Goal: Task Accomplishment & Management: Use online tool/utility

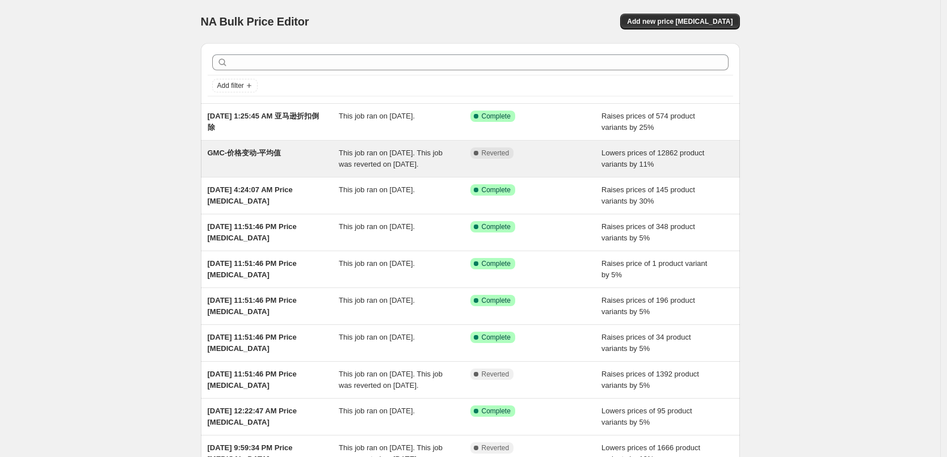
click at [481, 170] on div "Complete Reverted" at bounding box center [536, 158] width 132 height 23
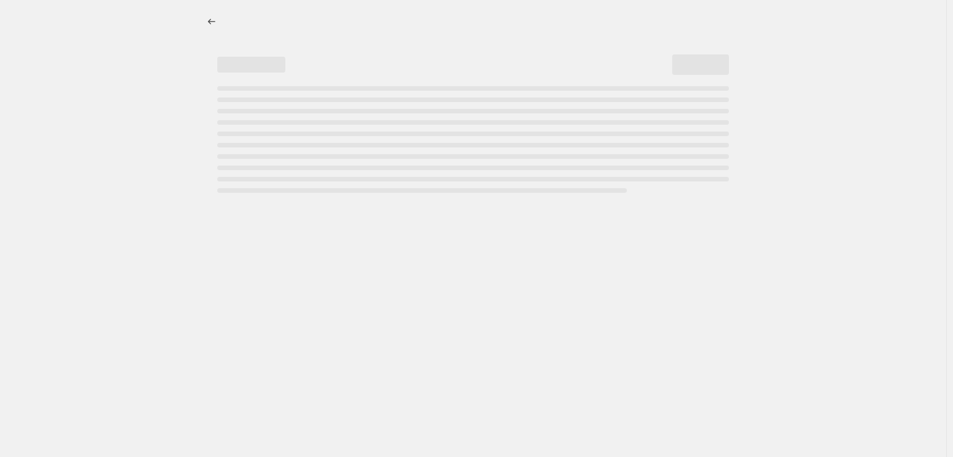
select select "percentage"
select select "by"
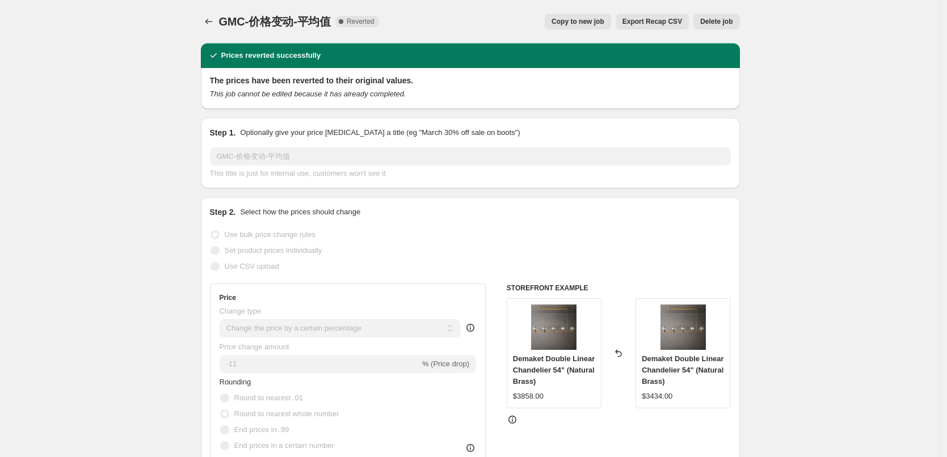
click at [593, 27] on button "Copy to new job" at bounding box center [578, 22] width 66 height 16
select select "percentage"
select select "by"
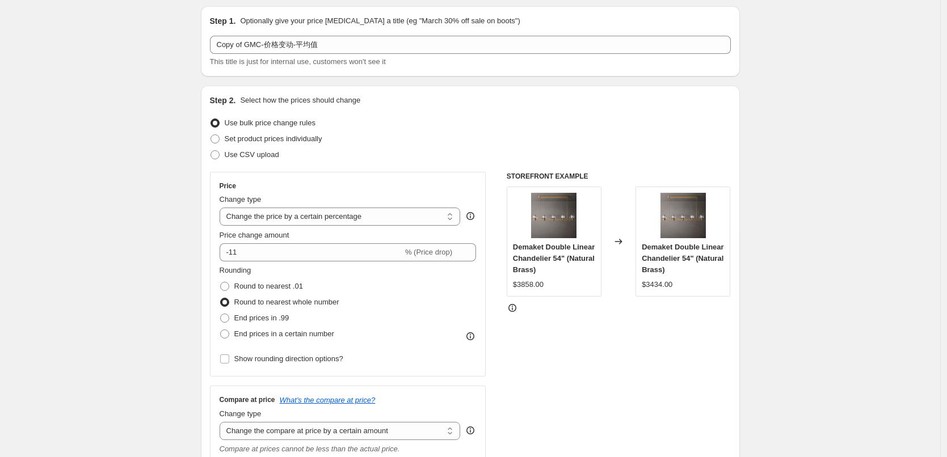
scroll to position [57, 0]
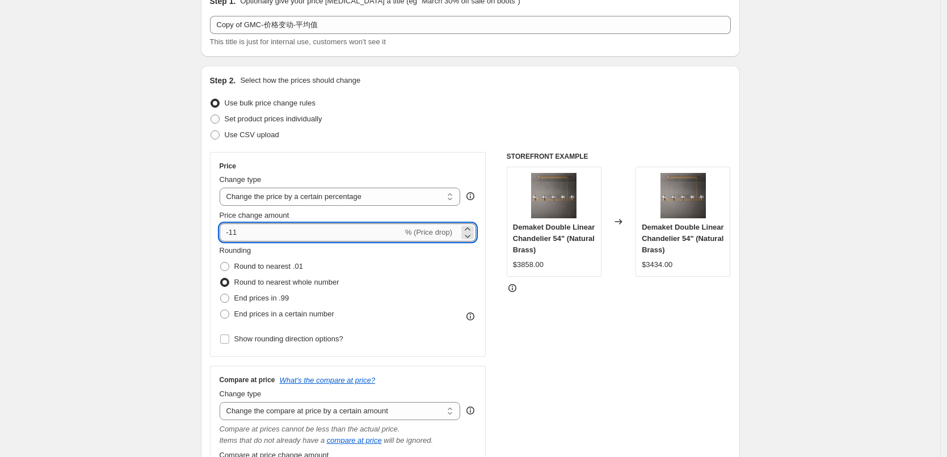
click at [272, 230] on input "-11" at bounding box center [311, 232] width 183 height 18
type input "-1"
type input "-4"
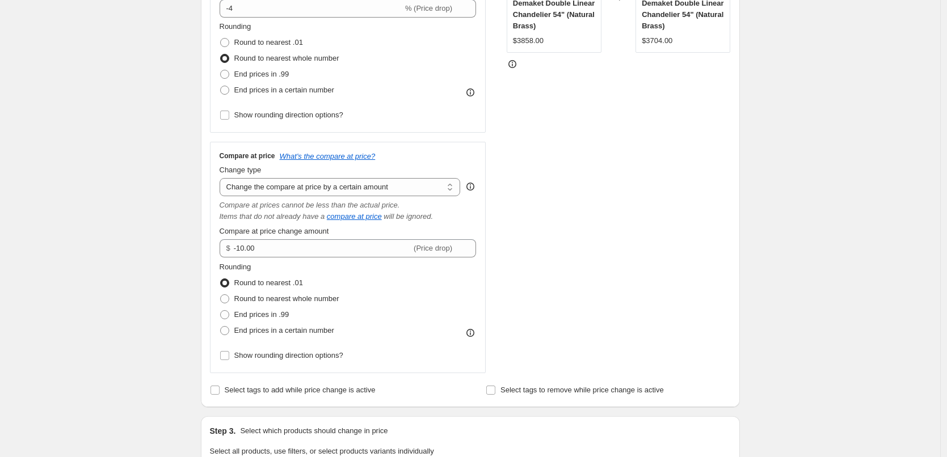
scroll to position [0, 0]
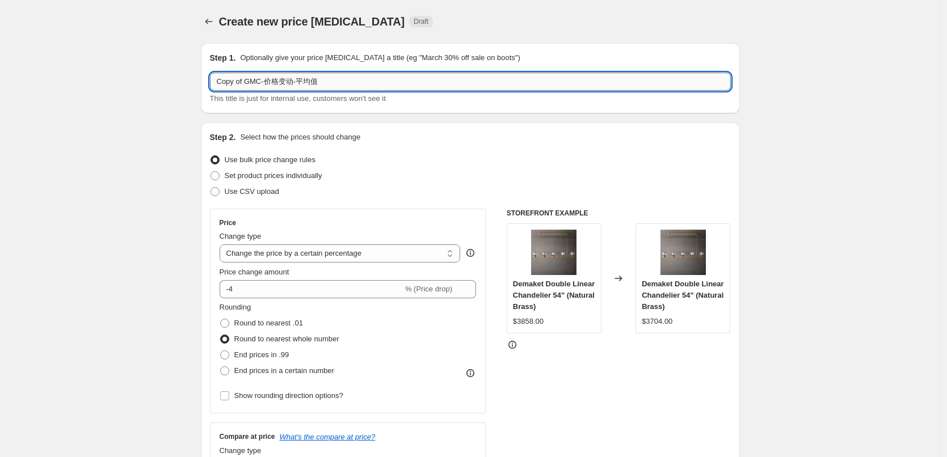
click at [328, 82] on input "Copy of GMC-价格变动-平均值" at bounding box center [470, 82] width 521 height 18
drag, startPoint x: 235, startPoint y: 79, endPoint x: 177, endPoint y: 69, distance: 59.3
drag, startPoint x: 238, startPoint y: 85, endPoint x: 203, endPoint y: 83, distance: 35.2
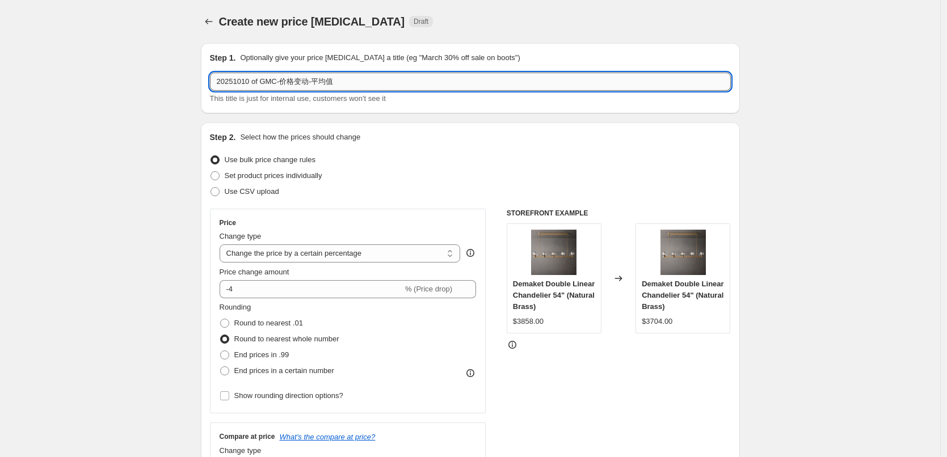
click at [360, 75] on input "20251010 of GMC-价格变动-平均值" at bounding box center [470, 82] width 521 height 18
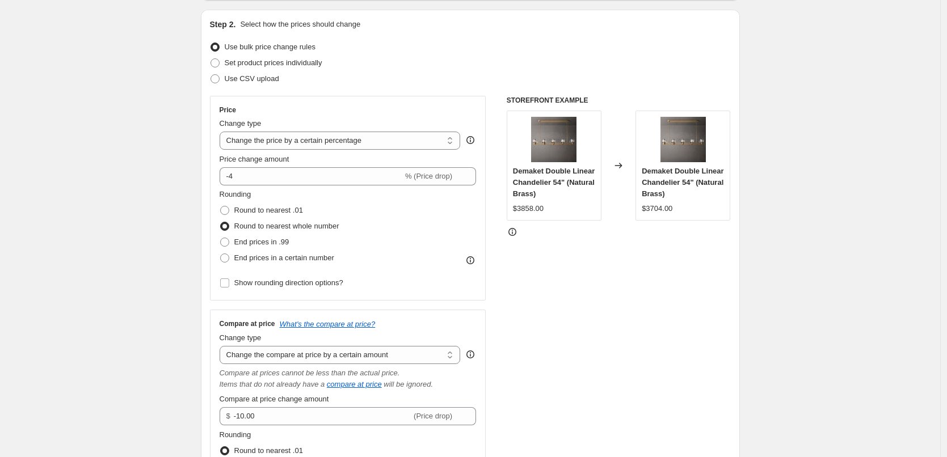
scroll to position [113, 0]
type input "20251010 of GMC-价格变动-平均值"
click at [271, 141] on select "Change the price to a certain amount Change the price by a certain amount Chang…" at bounding box center [340, 140] width 241 height 18
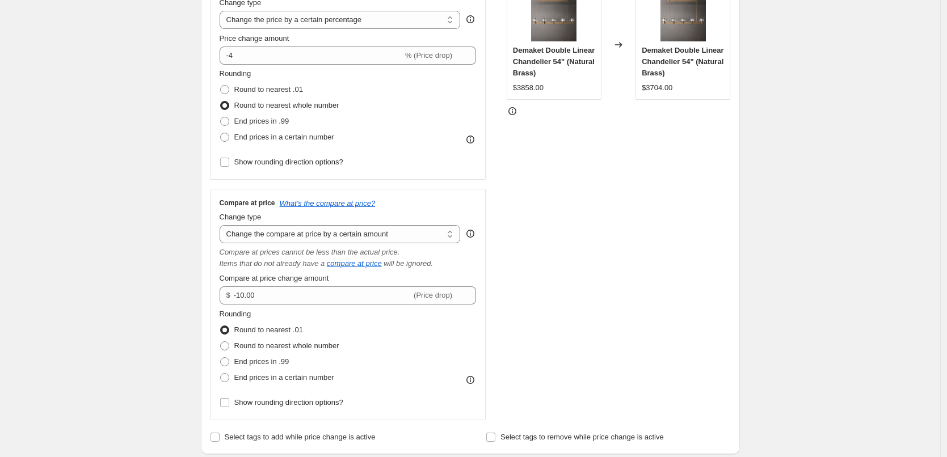
scroll to position [284, 0]
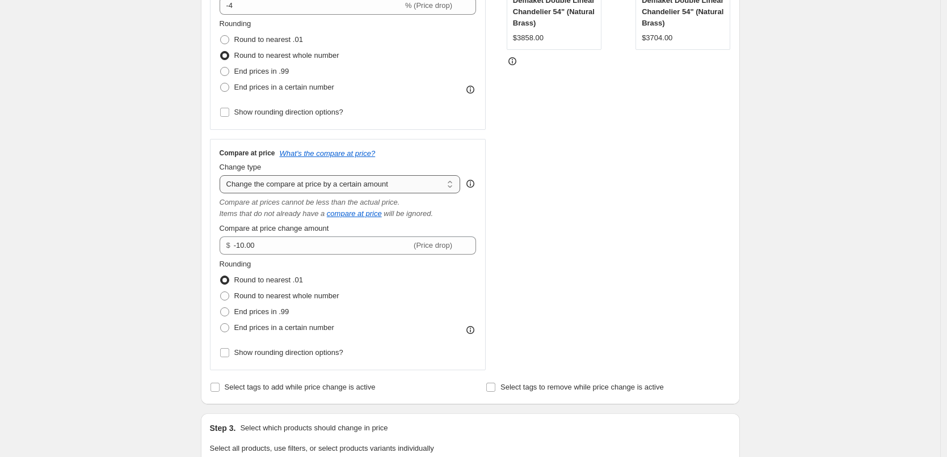
click at [301, 186] on select "Change the compare at price to the current price (sale) Change the compare at p…" at bounding box center [340, 184] width 241 height 18
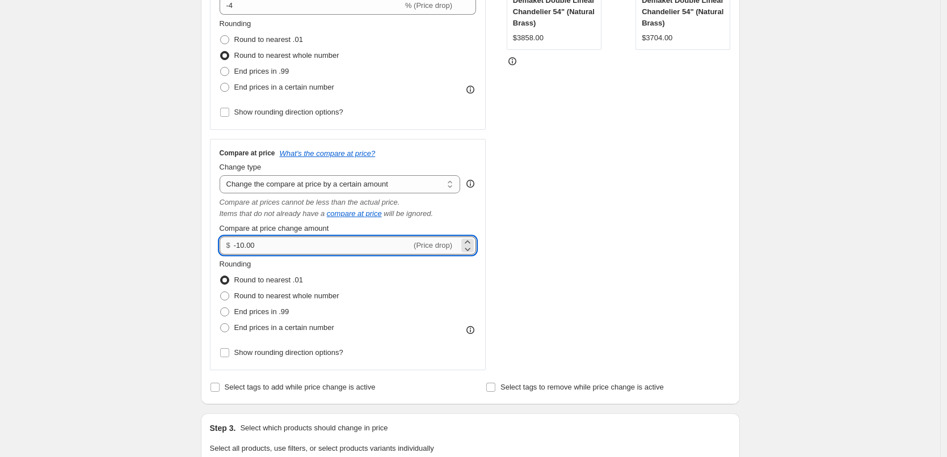
click at [293, 251] on input "-10.00" at bounding box center [323, 246] width 178 height 18
drag, startPoint x: 276, startPoint y: 246, endPoint x: 107, endPoint y: 226, distance: 169.6
click at [107, 226] on div "Create new price change job. This page is ready Create new price change job Dra…" at bounding box center [470, 370] width 940 height 1309
click at [349, 248] on input "-10.00" at bounding box center [323, 246] width 178 height 18
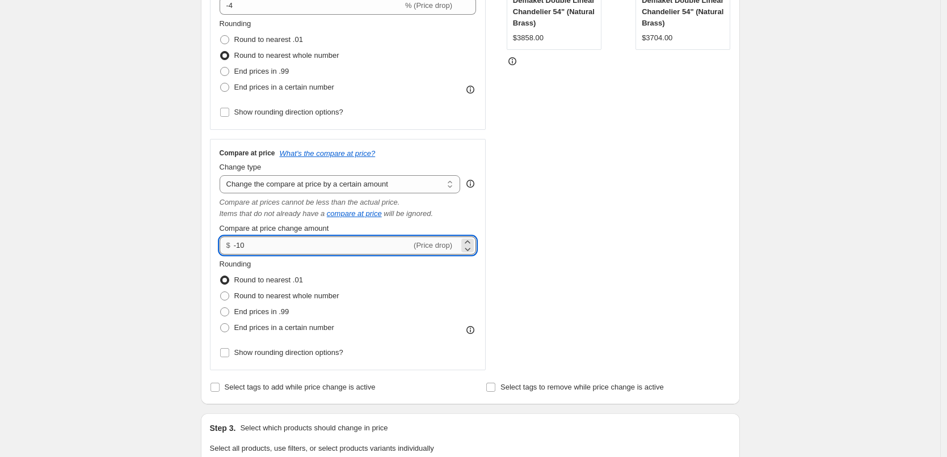
type input "-1"
type input "-4"
type input "0.00"
click at [144, 216] on div "Create new price change job. This page is ready Create new price change job Dra…" at bounding box center [470, 370] width 940 height 1309
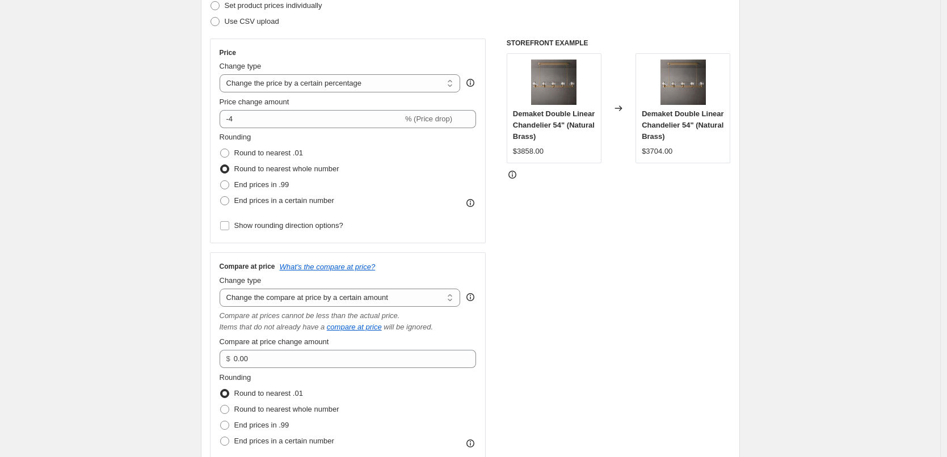
scroll to position [113, 0]
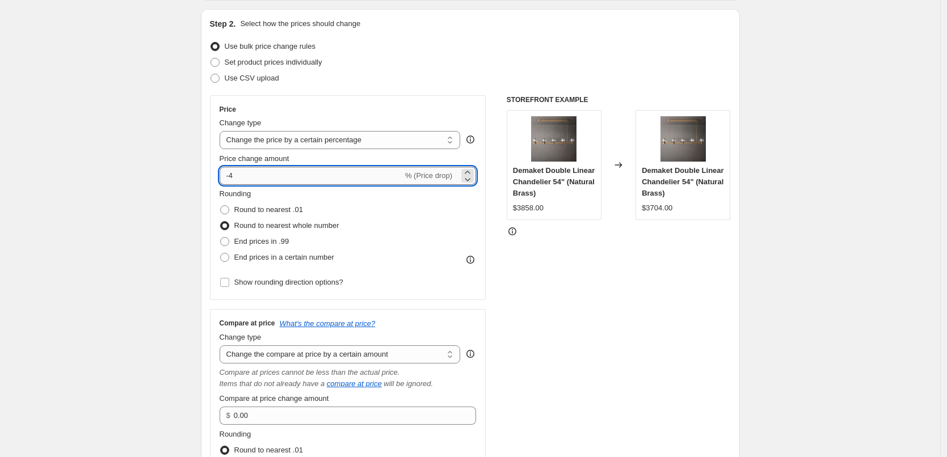
click at [271, 180] on input "-4" at bounding box center [311, 176] width 183 height 18
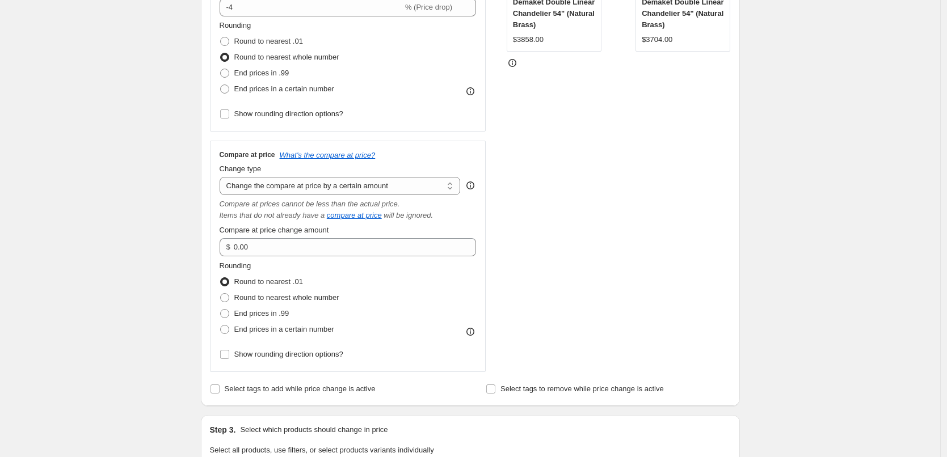
scroll to position [284, 0]
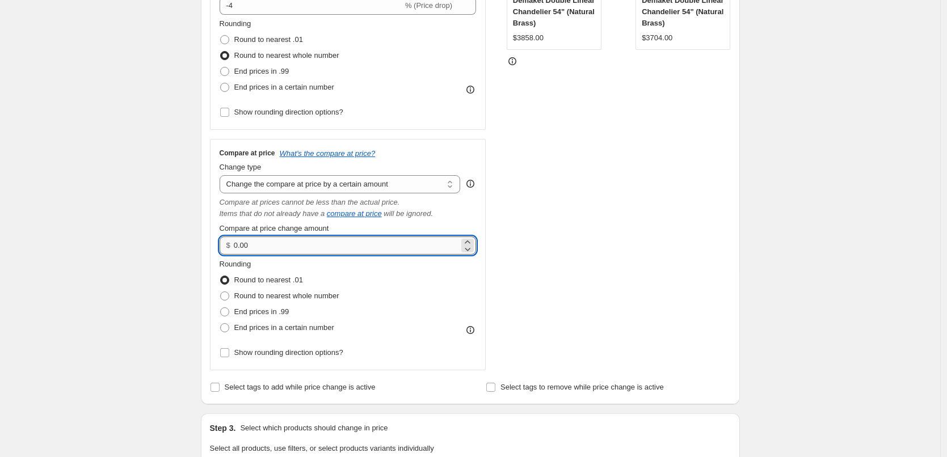
click at [383, 247] on input "0.00" at bounding box center [346, 246] width 225 height 18
click at [124, 233] on div "Create new price change job. This page is ready Create new price change job Dra…" at bounding box center [470, 370] width 940 height 1309
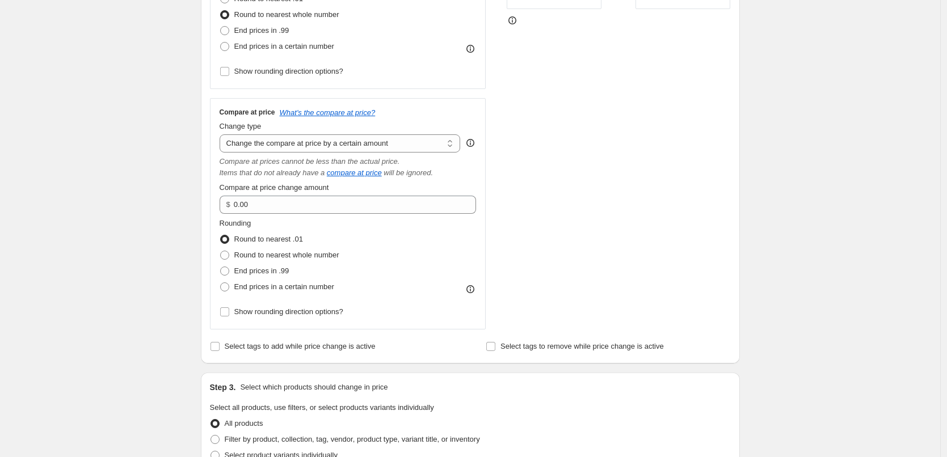
scroll to position [340, 0]
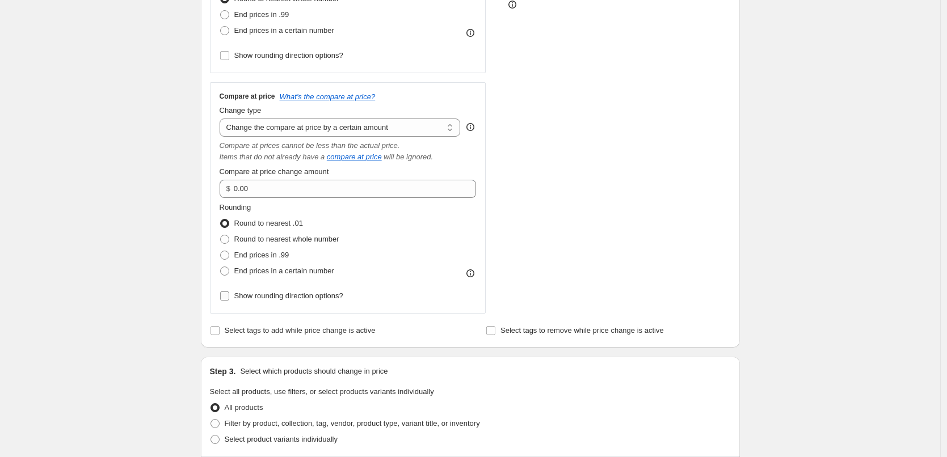
click at [328, 301] on span "Show rounding direction options?" at bounding box center [288, 295] width 109 height 11
click at [229, 301] on input "Show rounding direction options?" at bounding box center [224, 296] width 9 height 9
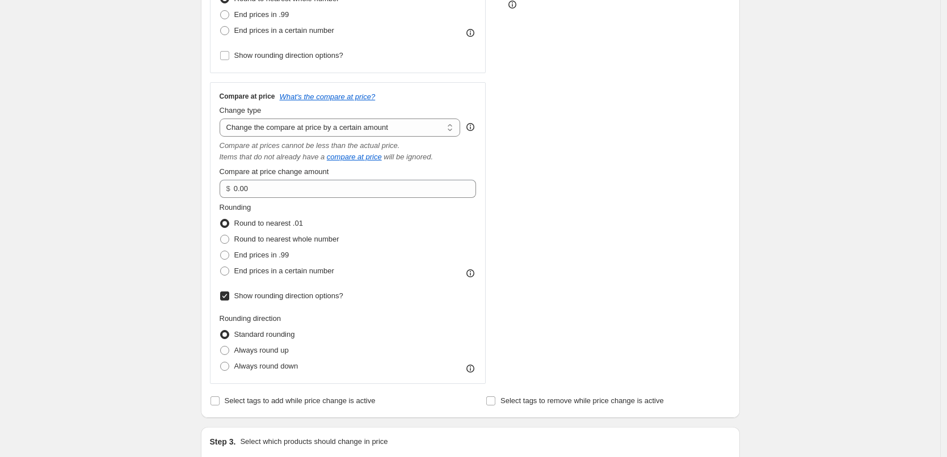
click at [328, 300] on span "Show rounding direction options?" at bounding box center [288, 295] width 109 height 11
click at [229, 300] on input "Show rounding direction options?" at bounding box center [224, 296] width 9 height 9
checkbox input "false"
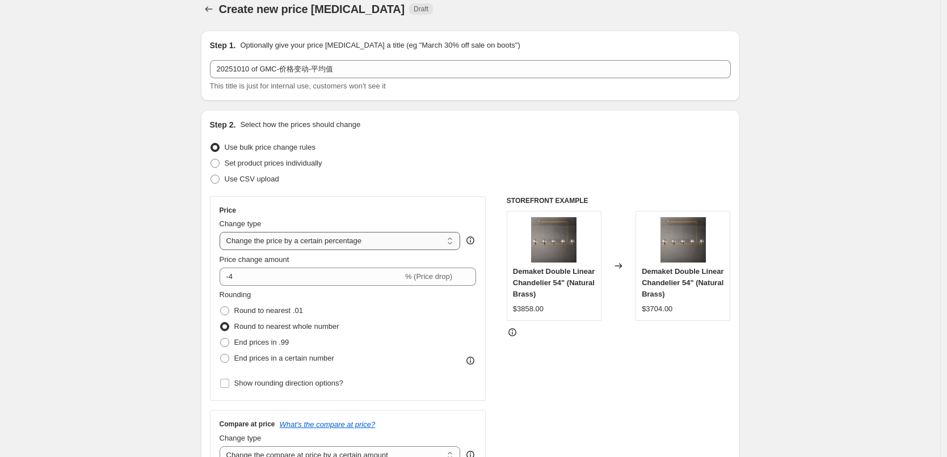
scroll to position [0, 0]
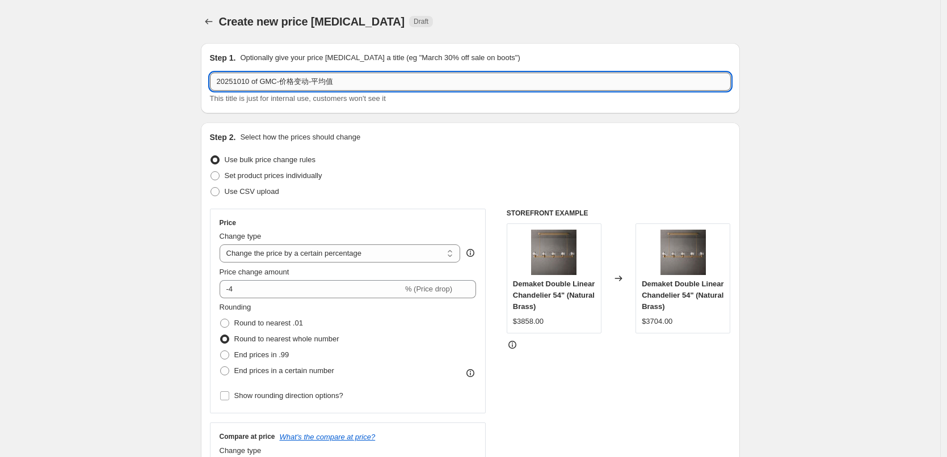
drag, startPoint x: 251, startPoint y: 79, endPoint x: 367, endPoint y: 81, distance: 116.3
click at [367, 81] on input "20251010 of GMC-价格变动-平均值" at bounding box center [470, 82] width 521 height 18
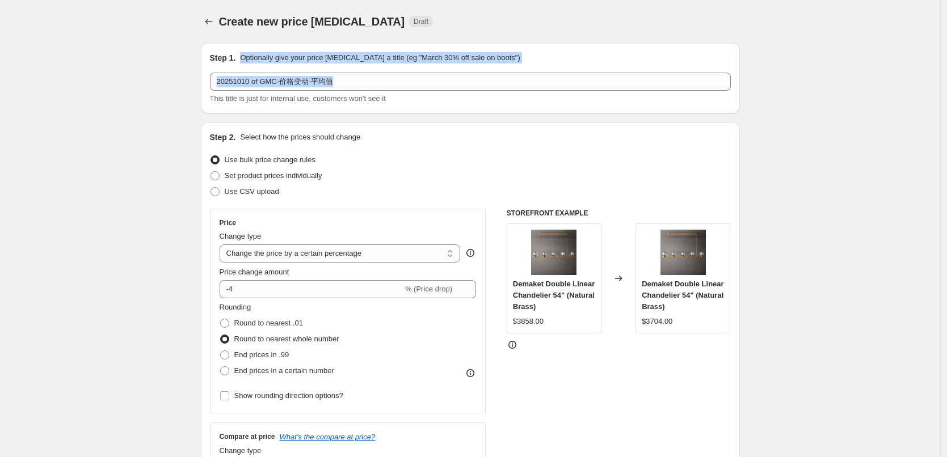
drag, startPoint x: 240, startPoint y: 57, endPoint x: 555, endPoint y: 65, distance: 315.5
click at [555, 65] on div "Step 1. Optionally give your price change job a title (eg "March 30% off sale o…" at bounding box center [470, 78] width 521 height 52
drag, startPoint x: 395, startPoint y: 56, endPoint x: 518, endPoint y: 61, distance: 123.2
click at [518, 61] on div "Step 1. Optionally give your price change job a title (eg "March 30% off sale o…" at bounding box center [470, 57] width 521 height 11
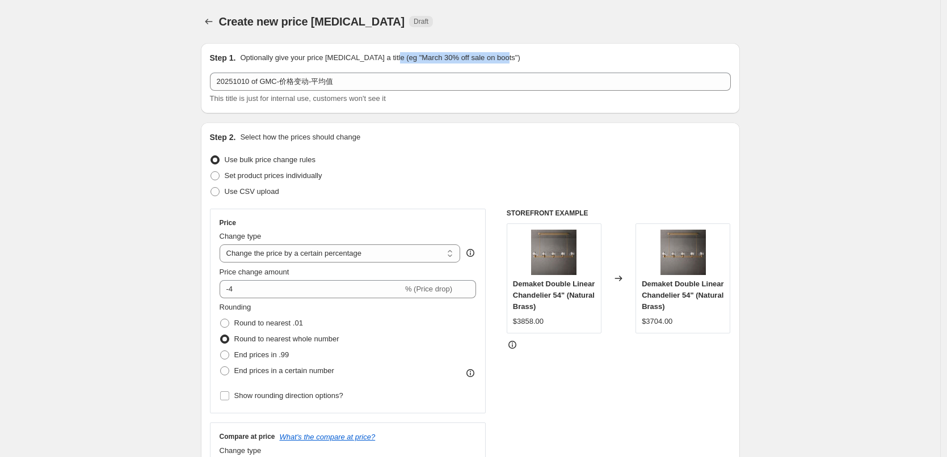
click at [518, 61] on div "Step 1. Optionally give your price change job a title (eg "March 30% off sale o…" at bounding box center [470, 57] width 521 height 11
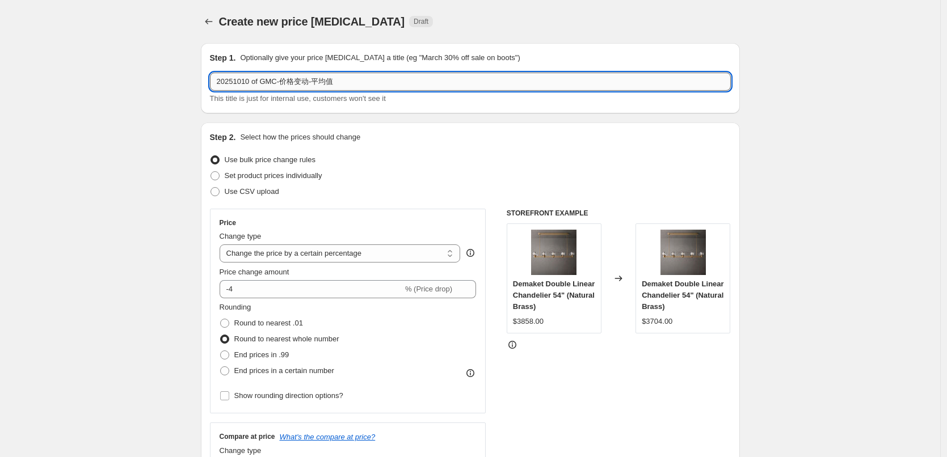
click at [407, 83] on input "20251010 of GMC-价格变动-平均值" at bounding box center [470, 82] width 521 height 18
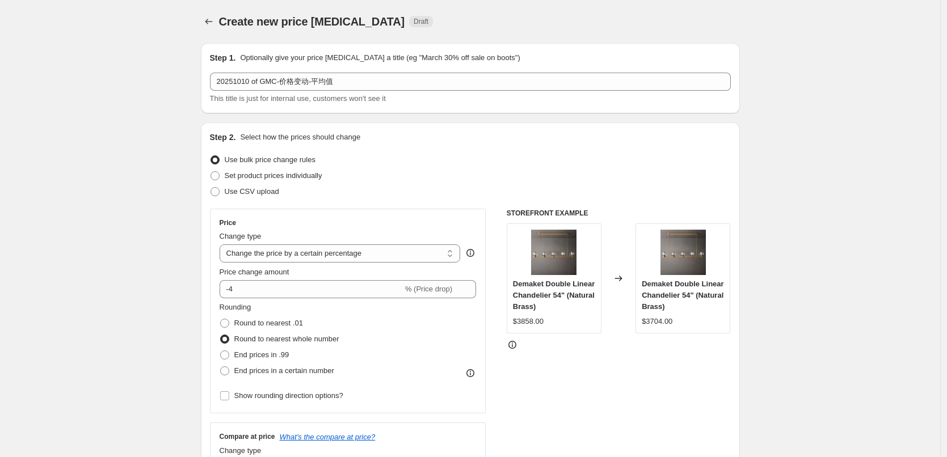
drag, startPoint x: 217, startPoint y: 98, endPoint x: 298, endPoint y: 95, distance: 80.6
click at [298, 95] on span "This title is just for internal use, customers won't see it" at bounding box center [298, 98] width 176 height 9
click at [283, 100] on span "This title is just for internal use, customers won't see it" at bounding box center [298, 98] width 176 height 9
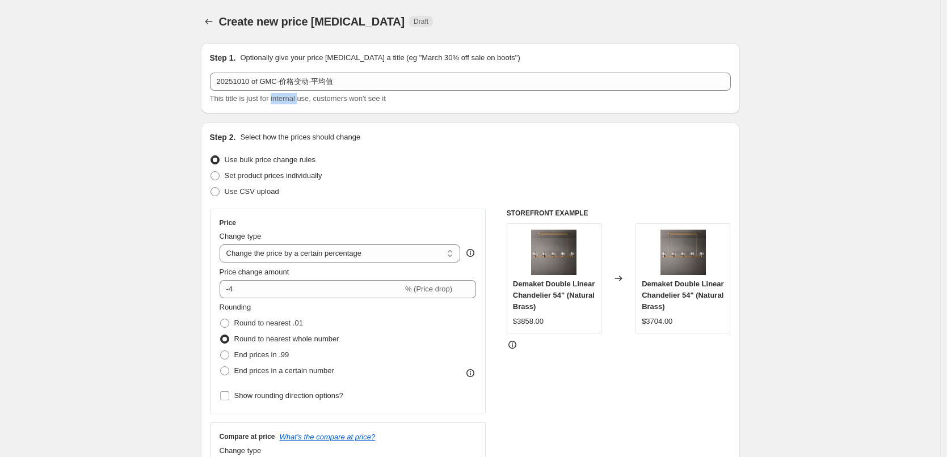
click at [283, 100] on span "This title is just for internal use, customers won't see it" at bounding box center [298, 98] width 176 height 9
click at [337, 99] on span "This title is just for internal use, customers won't see it" at bounding box center [298, 98] width 176 height 9
click at [358, 98] on span "This title is just for internal use, customers won't see it" at bounding box center [298, 98] width 176 height 9
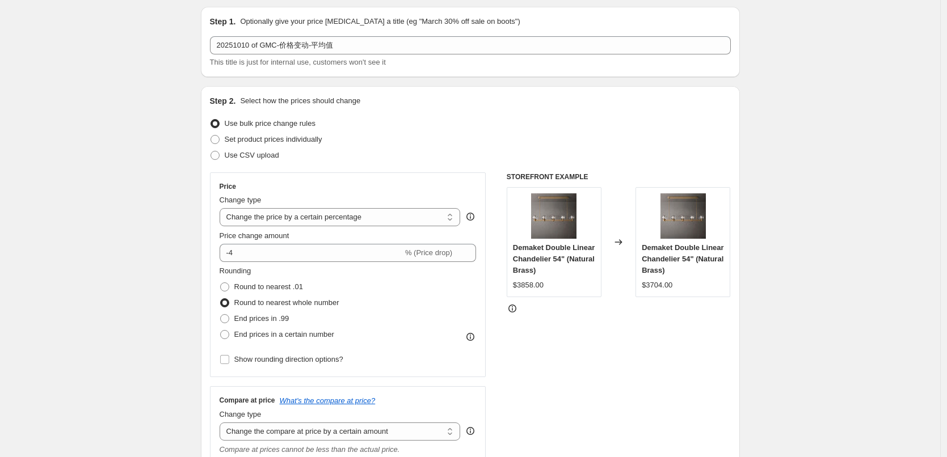
scroll to position [57, 0]
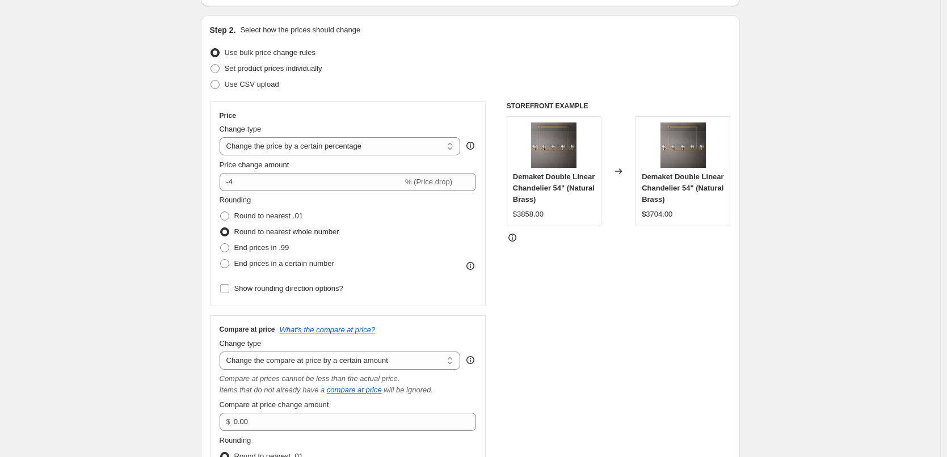
scroll to position [170, 0]
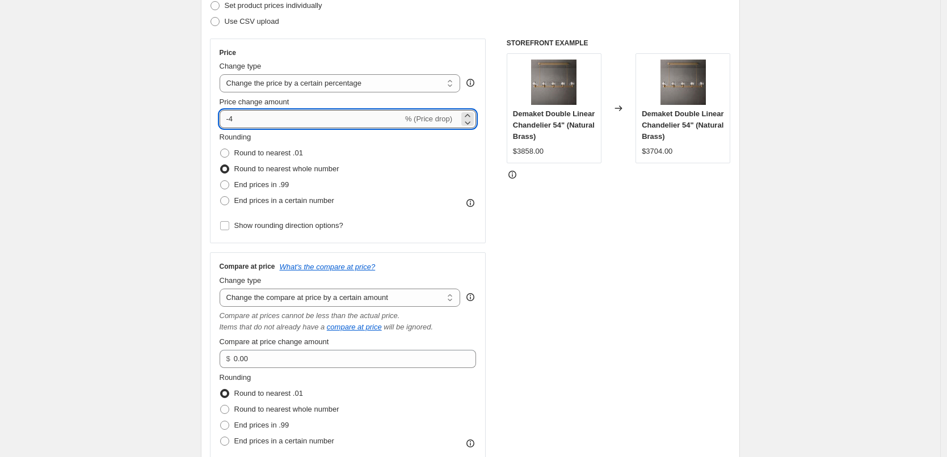
click at [304, 116] on input "-4" at bounding box center [311, 119] width 183 height 18
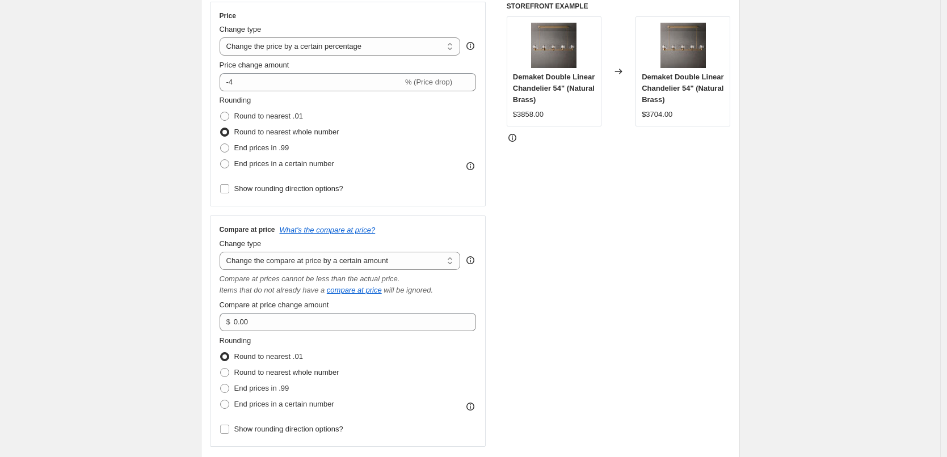
scroll to position [227, 0]
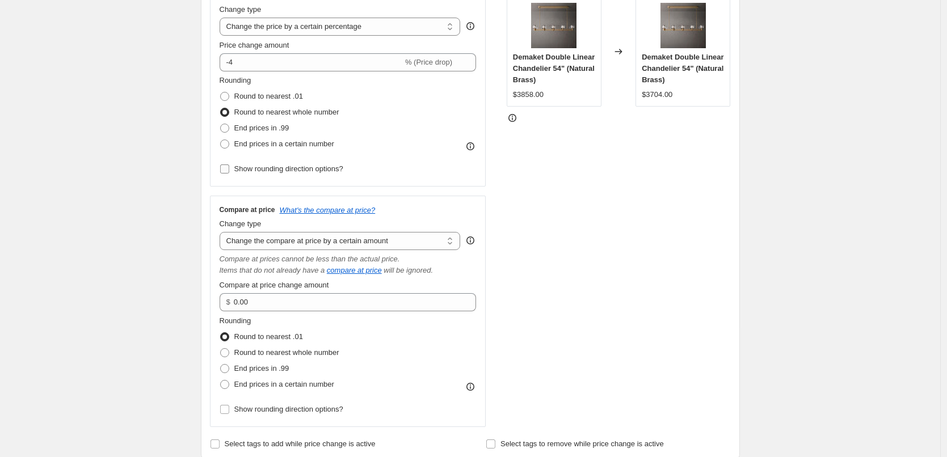
click at [299, 171] on span "Show rounding direction options?" at bounding box center [288, 168] width 109 height 9
click at [229, 171] on input "Show rounding direction options?" at bounding box center [224, 168] width 9 height 9
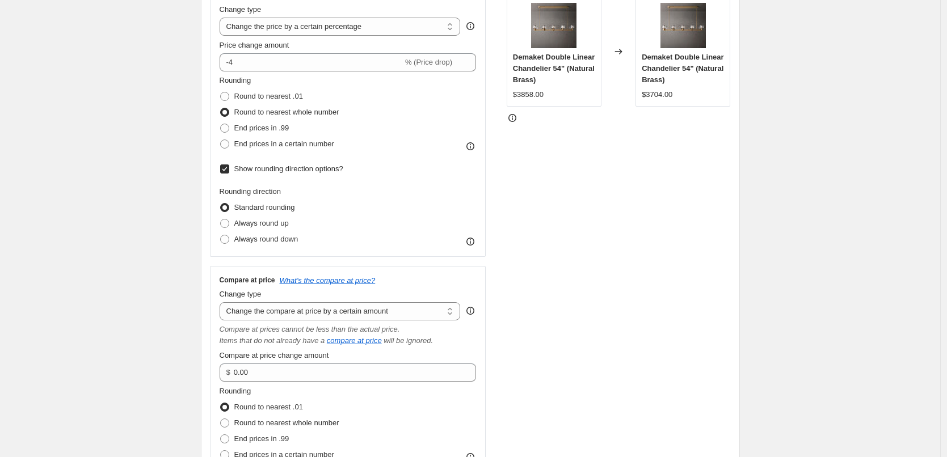
click at [299, 171] on span "Show rounding direction options?" at bounding box center [288, 168] width 109 height 9
click at [229, 171] on input "Show rounding direction options?" at bounding box center [224, 168] width 9 height 9
checkbox input "false"
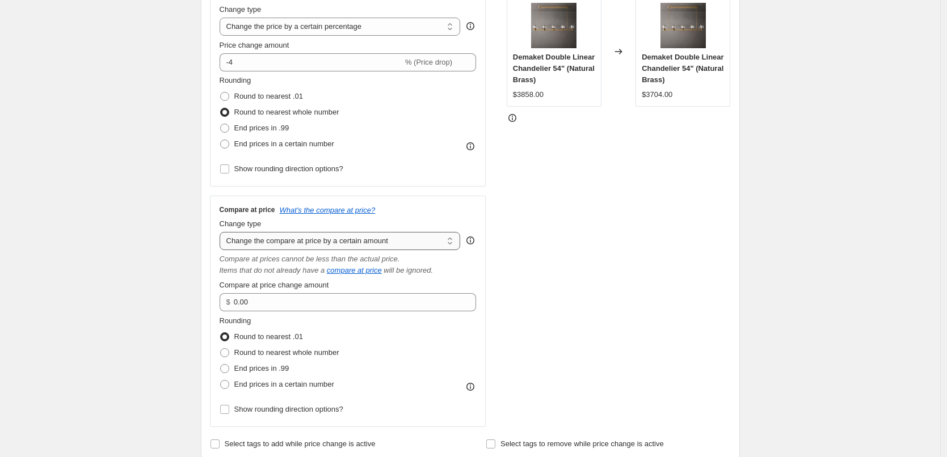
click at [322, 244] on select "Change the compare at price to the current price (sale) Change the compare at p…" at bounding box center [340, 241] width 241 height 18
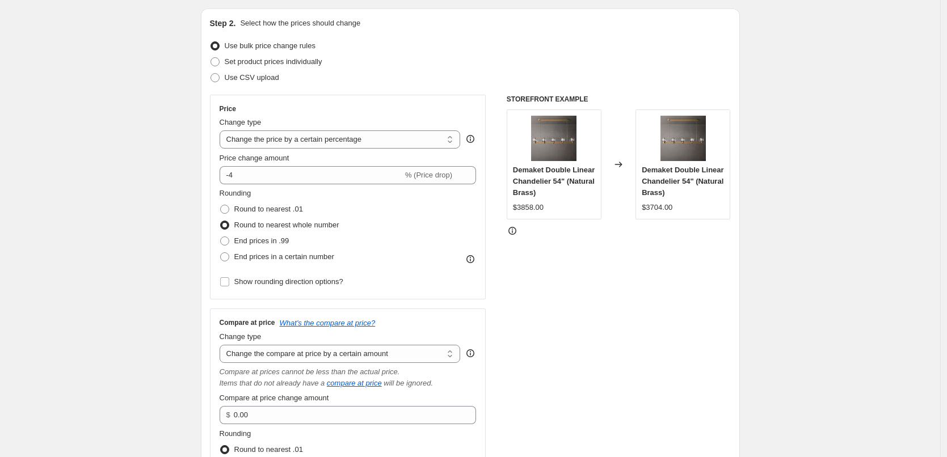
scroll to position [113, 0]
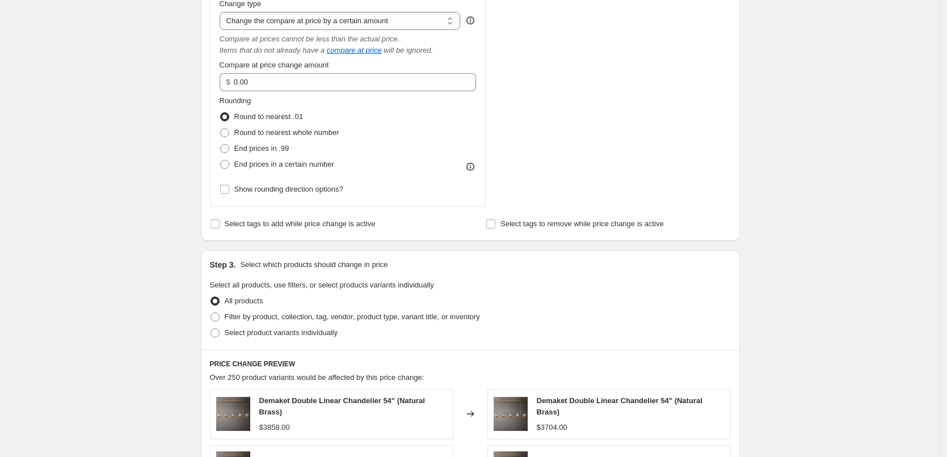
scroll to position [454, 0]
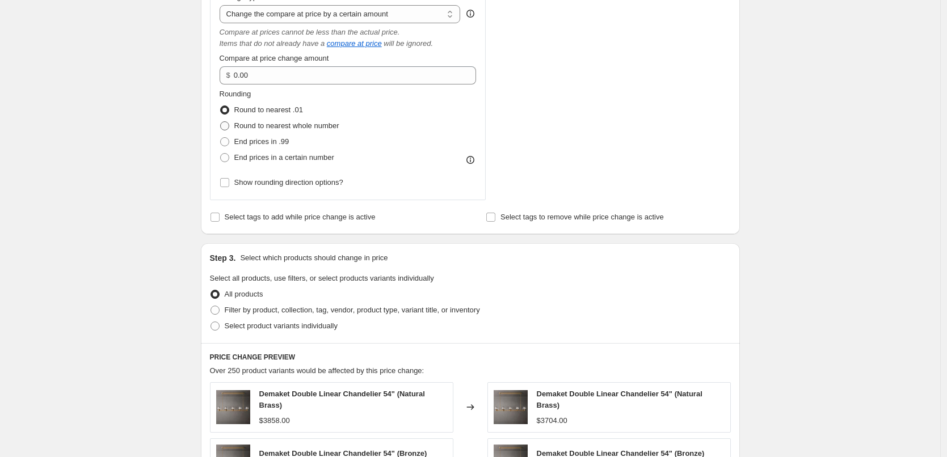
click at [306, 129] on span "Round to nearest whole number" at bounding box center [286, 125] width 105 height 9
click at [221, 122] on input "Round to nearest whole number" at bounding box center [220, 121] width 1 height 1
radio input "true"
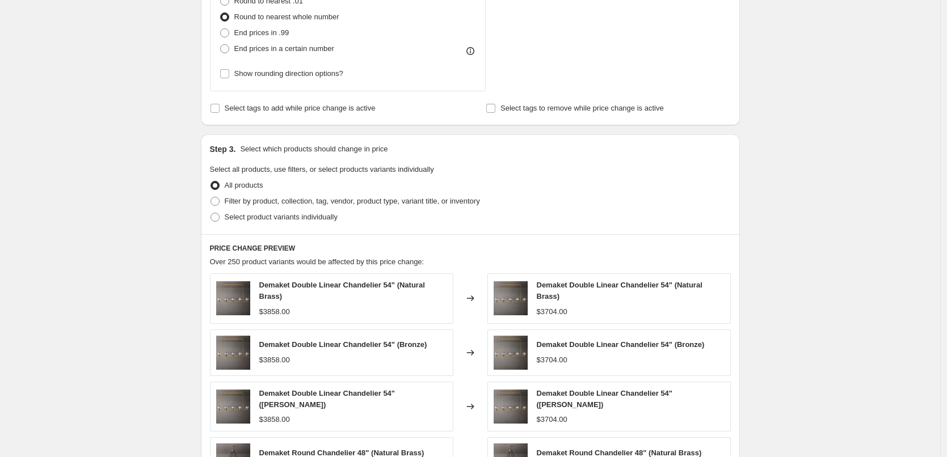
scroll to position [681, 0]
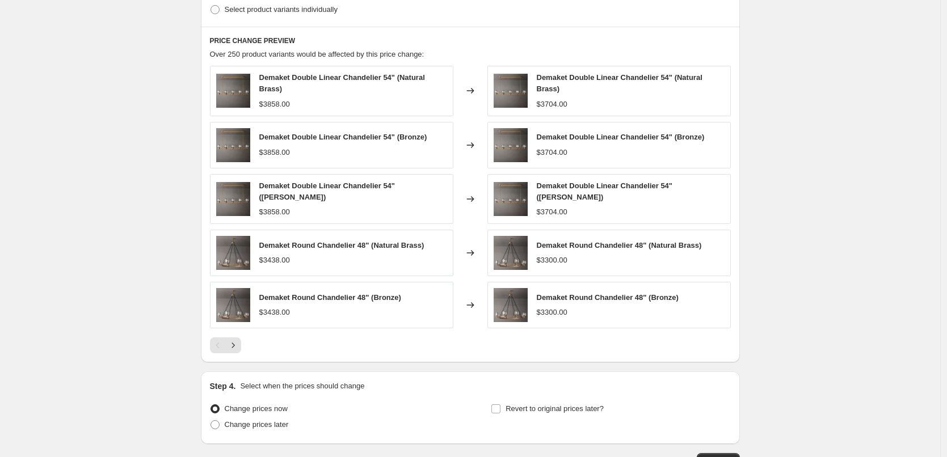
scroll to position [848, 0]
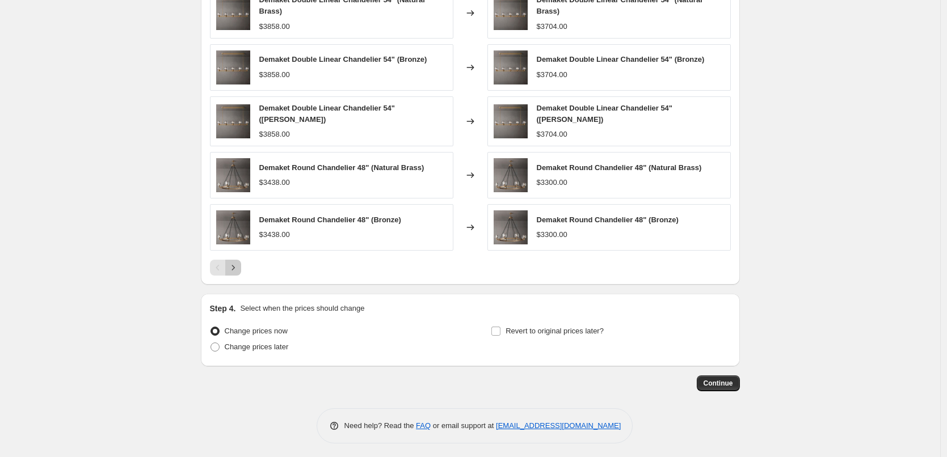
click at [239, 269] on icon "Next" at bounding box center [232, 267] width 11 height 11
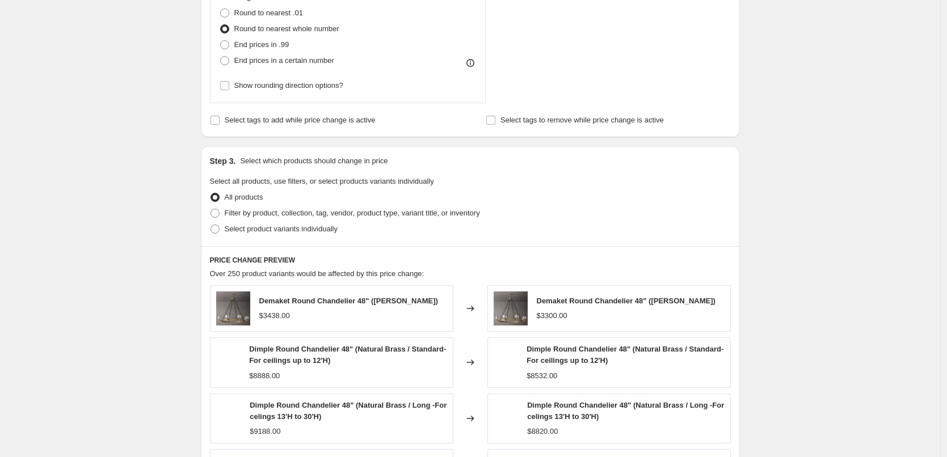
scroll to position [794, 0]
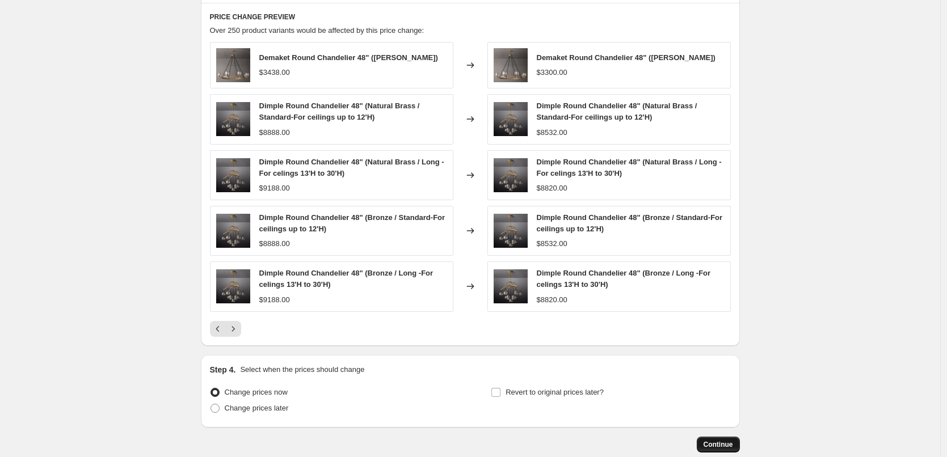
click at [732, 448] on span "Continue" at bounding box center [717, 444] width 29 height 9
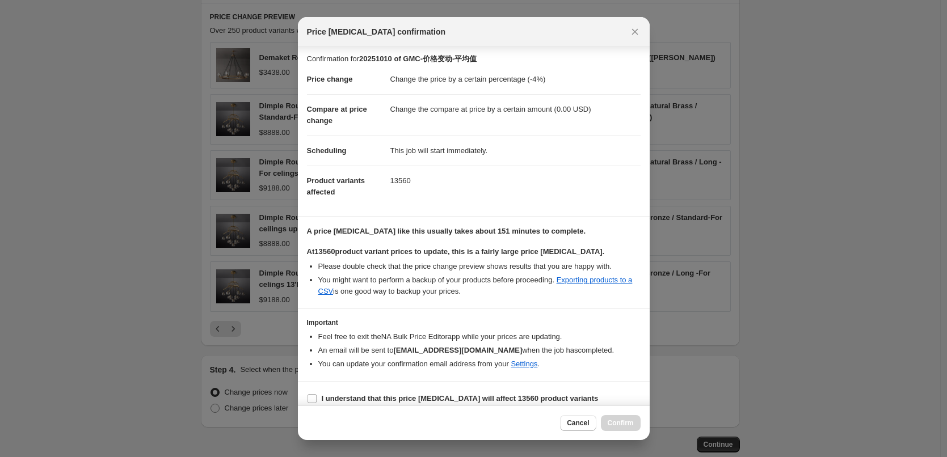
scroll to position [0, 0]
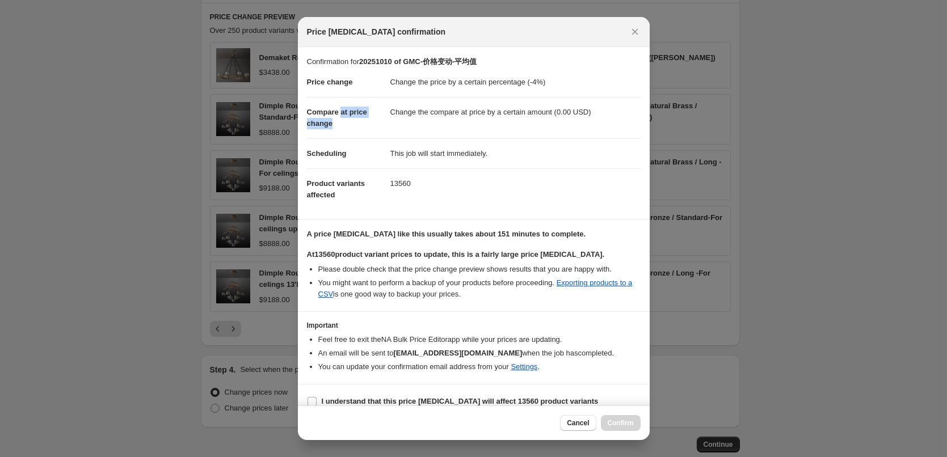
drag, startPoint x: 343, startPoint y: 113, endPoint x: 364, endPoint y: 118, distance: 21.6
click at [364, 118] on dt "Compare at price change" at bounding box center [348, 117] width 83 height 41
click at [390, 112] on dd "Change the compare at price by a certain amount (0.00 USD)" at bounding box center [515, 112] width 250 height 30
drag, startPoint x: 467, startPoint y: 111, endPoint x: 590, endPoint y: 114, distance: 122.6
click at [590, 114] on dd "Change the compare at price by a certain amount (0.00 USD)" at bounding box center [515, 112] width 250 height 30
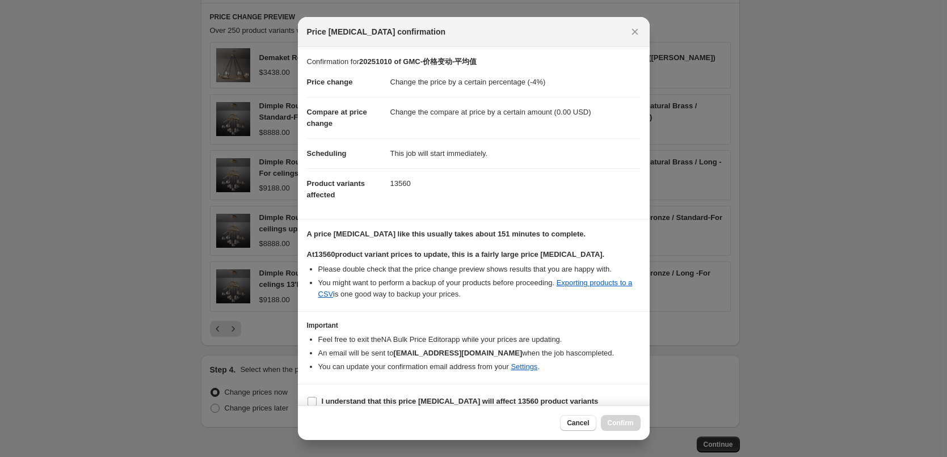
click at [400, 99] on dd "Change the compare at price by a certain amount (0.00 USD)" at bounding box center [515, 112] width 250 height 30
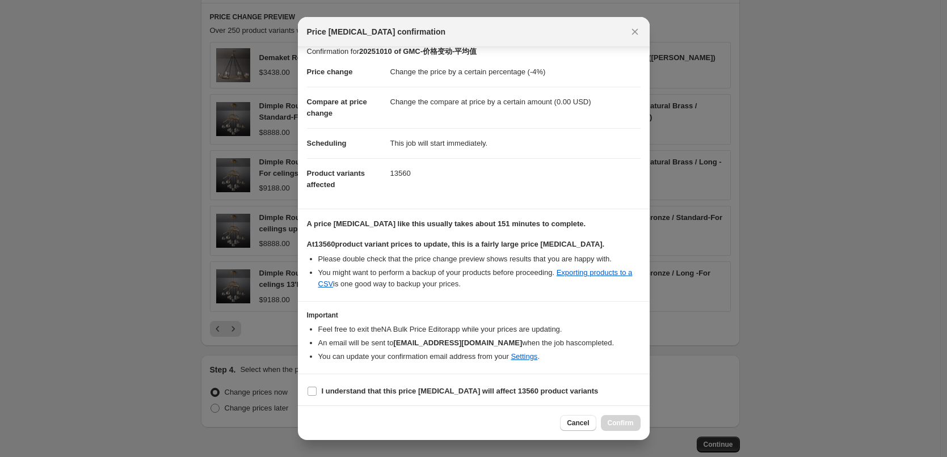
scroll to position [13, 0]
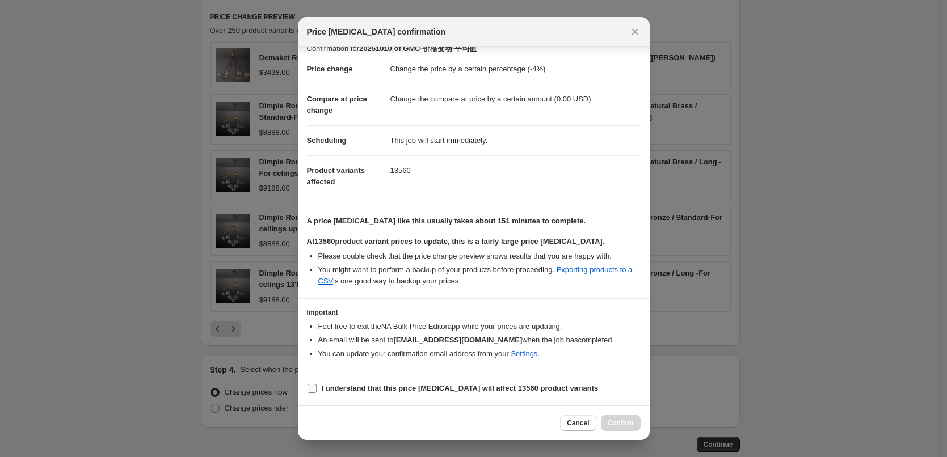
click at [418, 384] on b "I understand that this price change job will affect 13560 product variants" at bounding box center [460, 388] width 277 height 9
click at [317, 384] on input "I understand that this price change job will affect 13560 product variants" at bounding box center [311, 388] width 9 height 9
checkbox input "true"
click at [617, 420] on span "Confirm" at bounding box center [620, 423] width 26 height 9
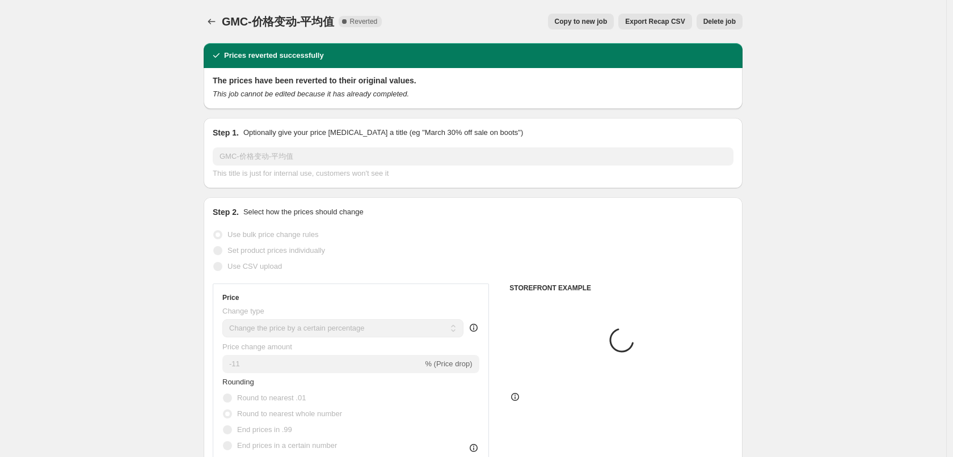
select select "percentage"
select select "by"
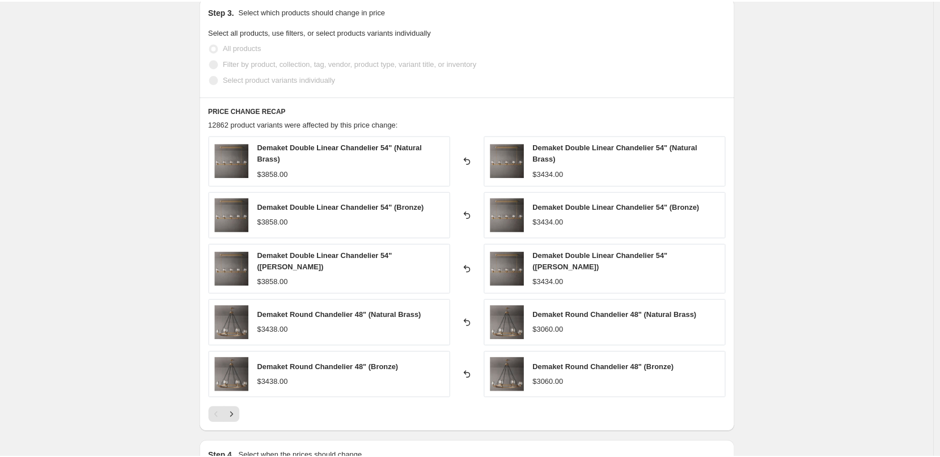
scroll to position [794, 0]
